Goal: Task Accomplishment & Management: Complete application form

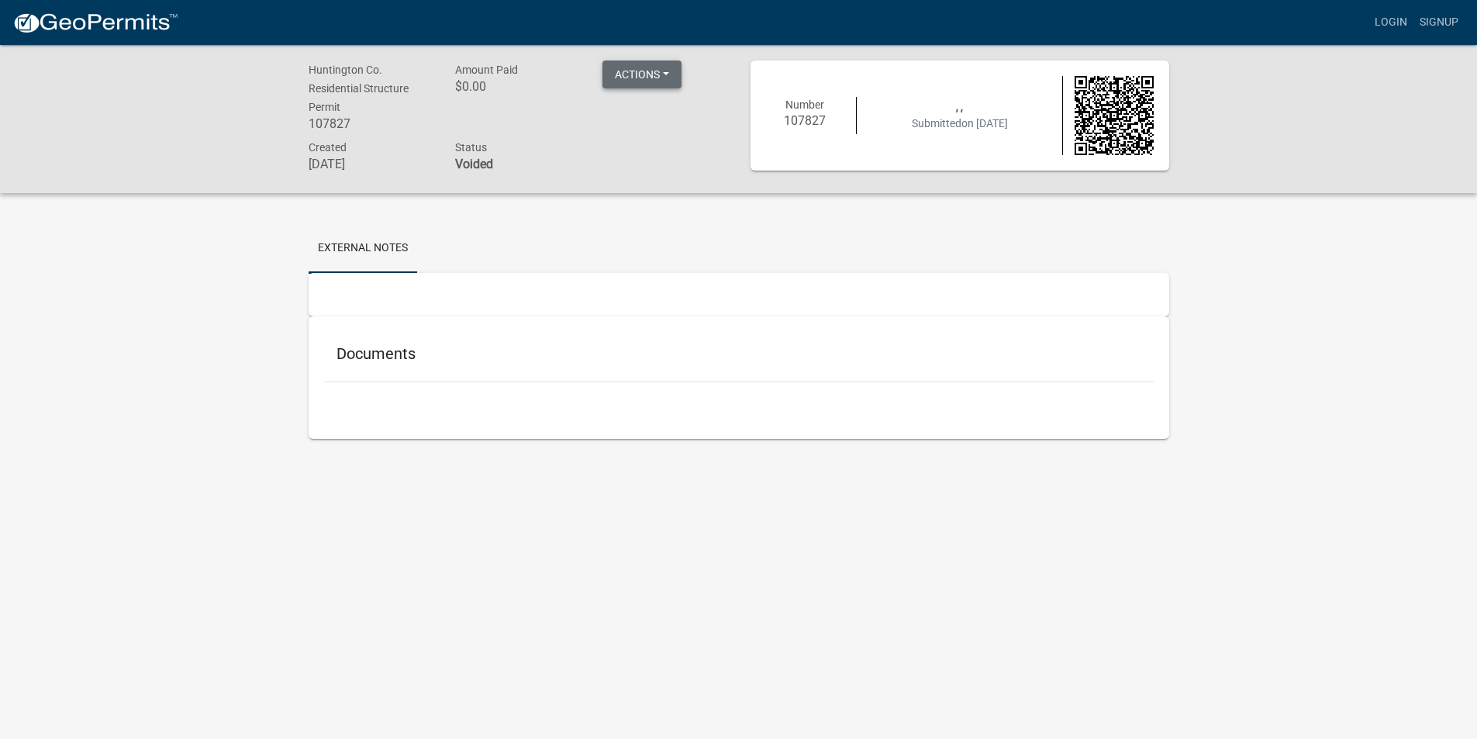
click at [661, 72] on button "Actions" at bounding box center [641, 74] width 79 height 28
click at [369, 240] on link "External Notes" at bounding box center [363, 247] width 109 height 50
click at [665, 67] on button "Actions" at bounding box center [641, 72] width 79 height 28
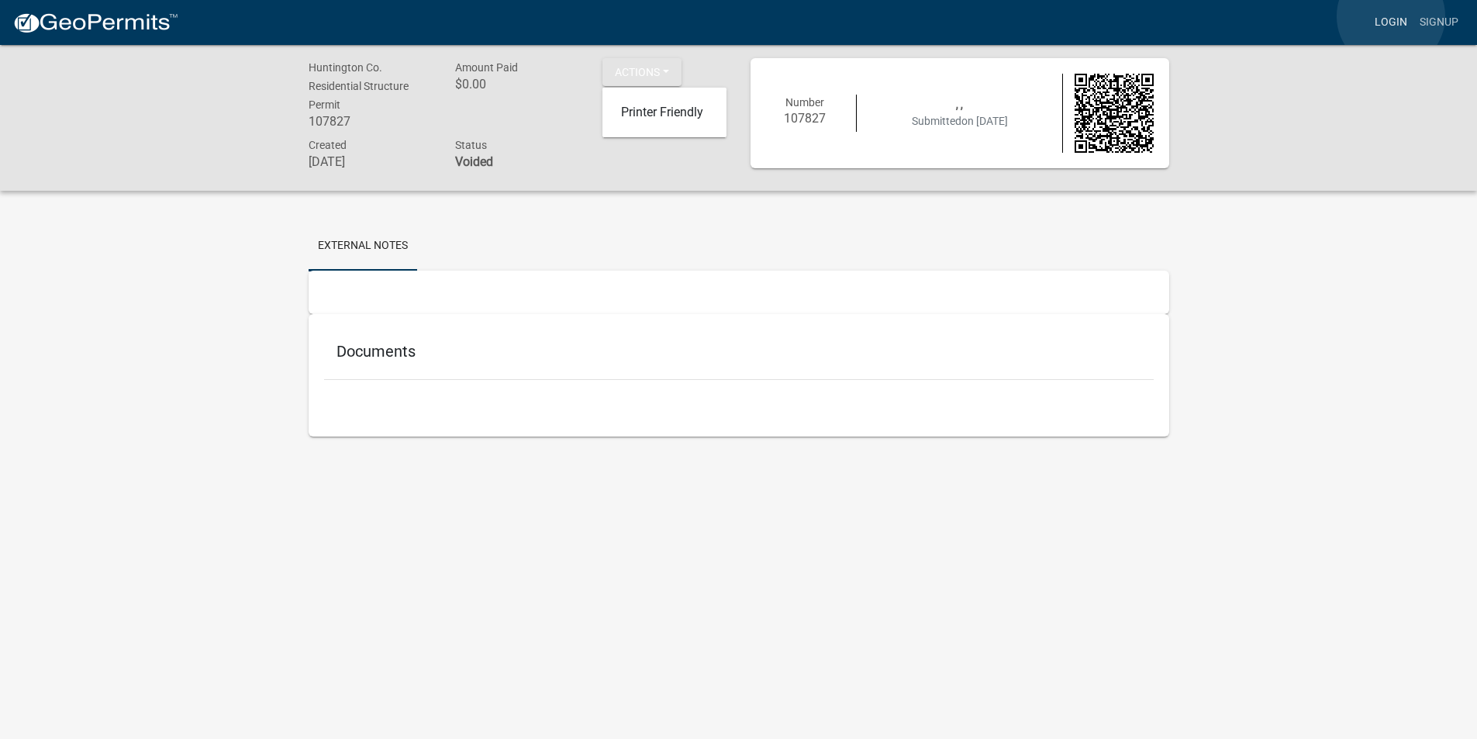
click at [1391, 16] on link "Login" at bounding box center [1390, 22] width 45 height 29
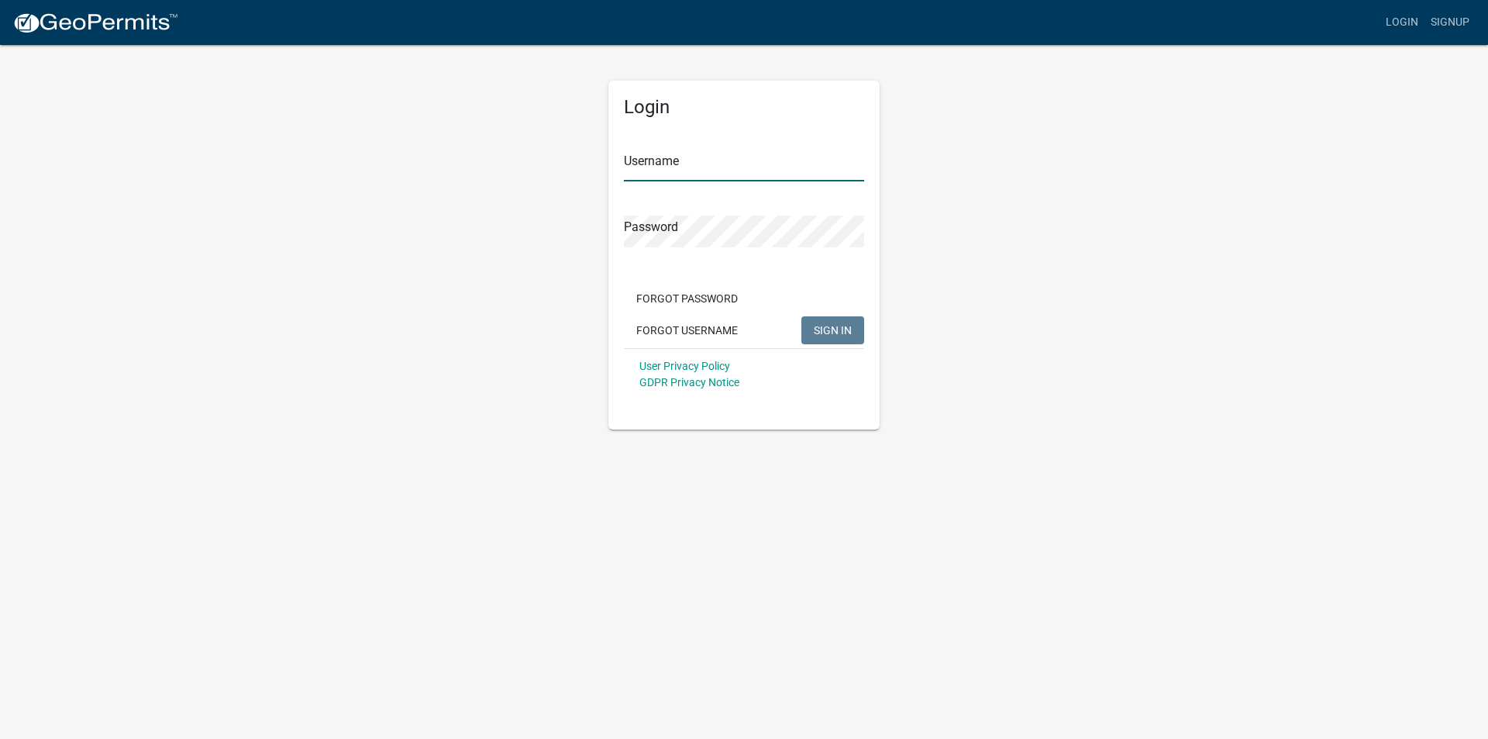
drag, startPoint x: 637, startPoint y: 156, endPoint x: 633, endPoint y: 168, distance: 13.2
click at [637, 156] on input "Username" at bounding box center [744, 166] width 240 height 32
type input "[EMAIL_ADDRESS][DOMAIN_NAME]"
click at [850, 324] on span "SIGN IN" at bounding box center [833, 329] width 38 height 12
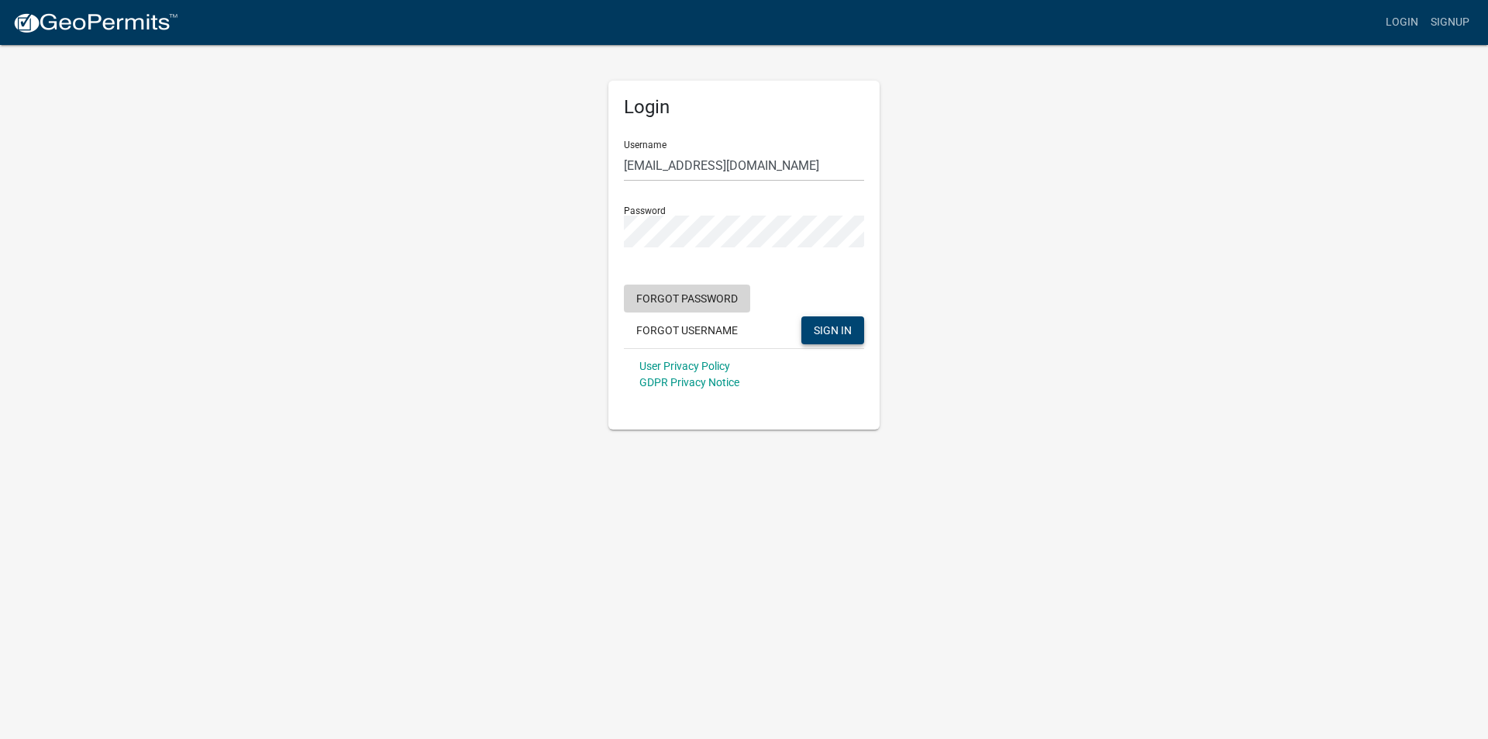
click at [732, 287] on button "Forgot Password" at bounding box center [687, 298] width 126 height 28
